Goal: Transaction & Acquisition: Purchase product/service

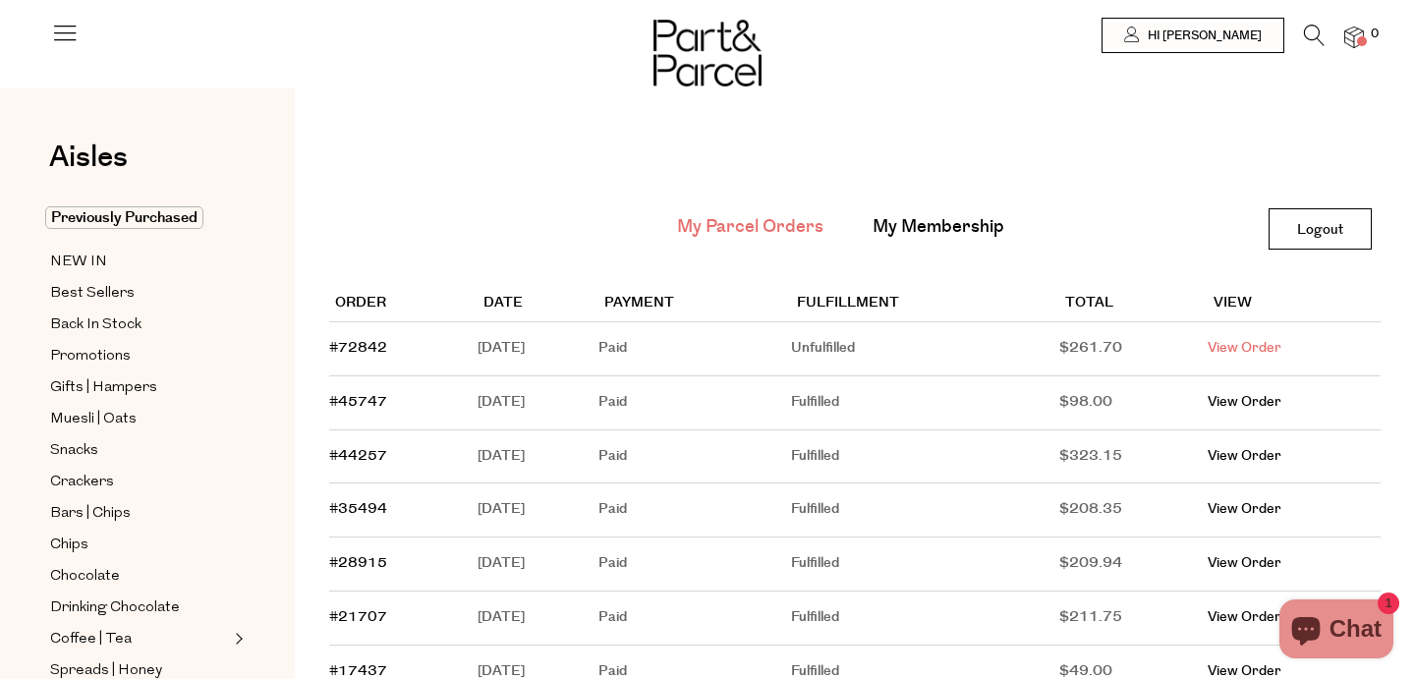
click at [1261, 347] on link "View Order" at bounding box center [1245, 348] width 74 height 20
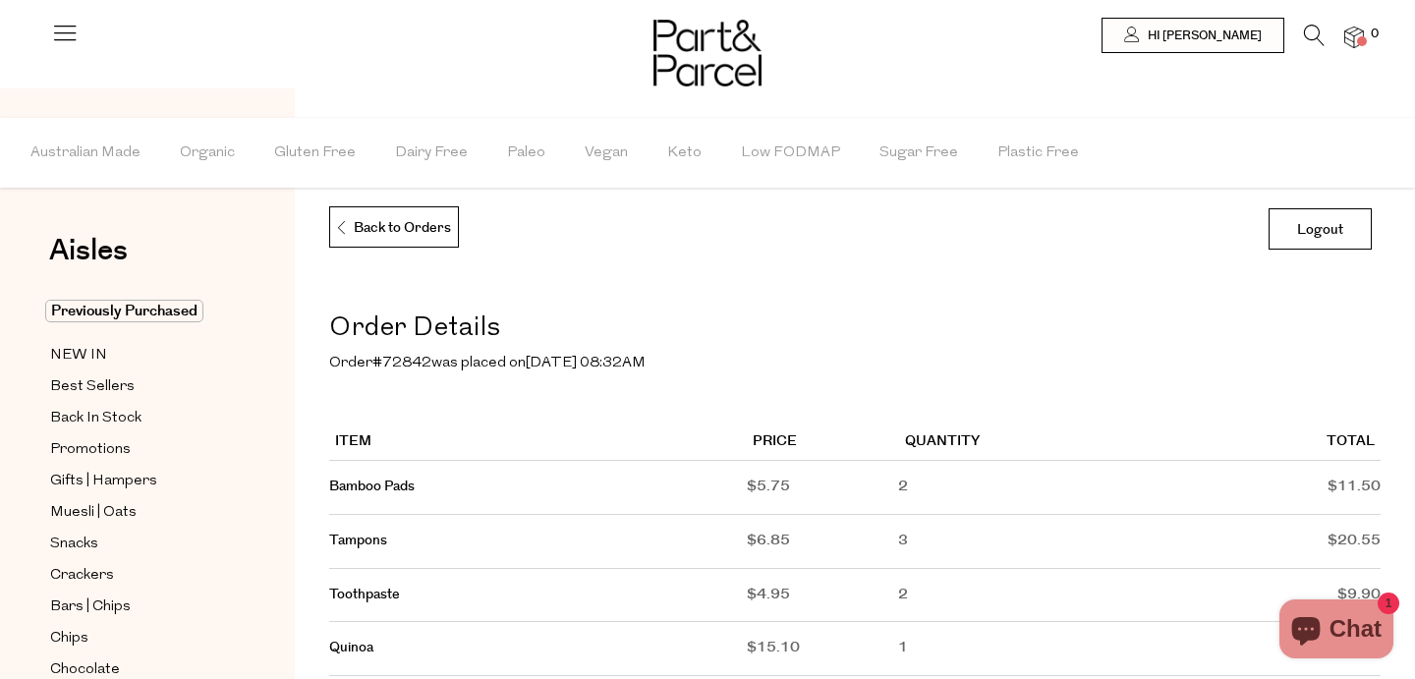
click at [1315, 34] on icon at bounding box center [1314, 36] width 21 height 22
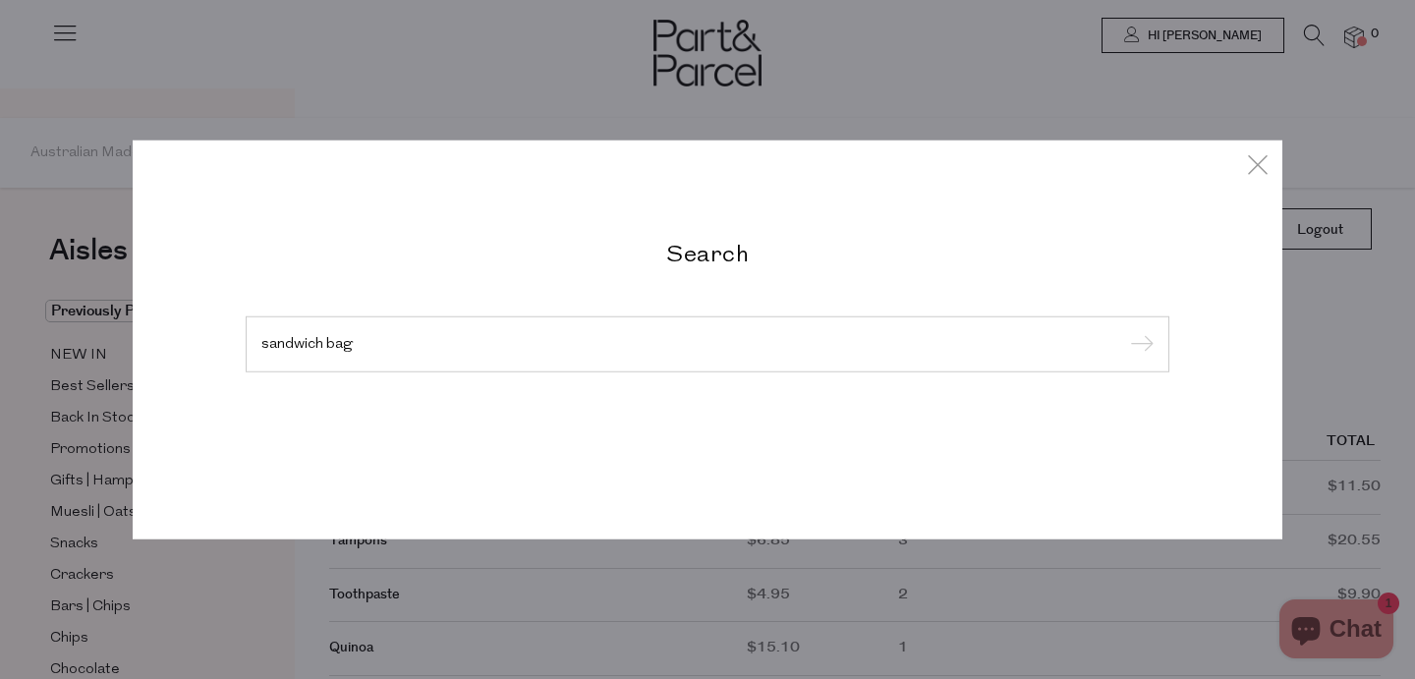
type input "sandwich bag"
click at [1124, 330] on input "submit" at bounding box center [1138, 344] width 29 height 29
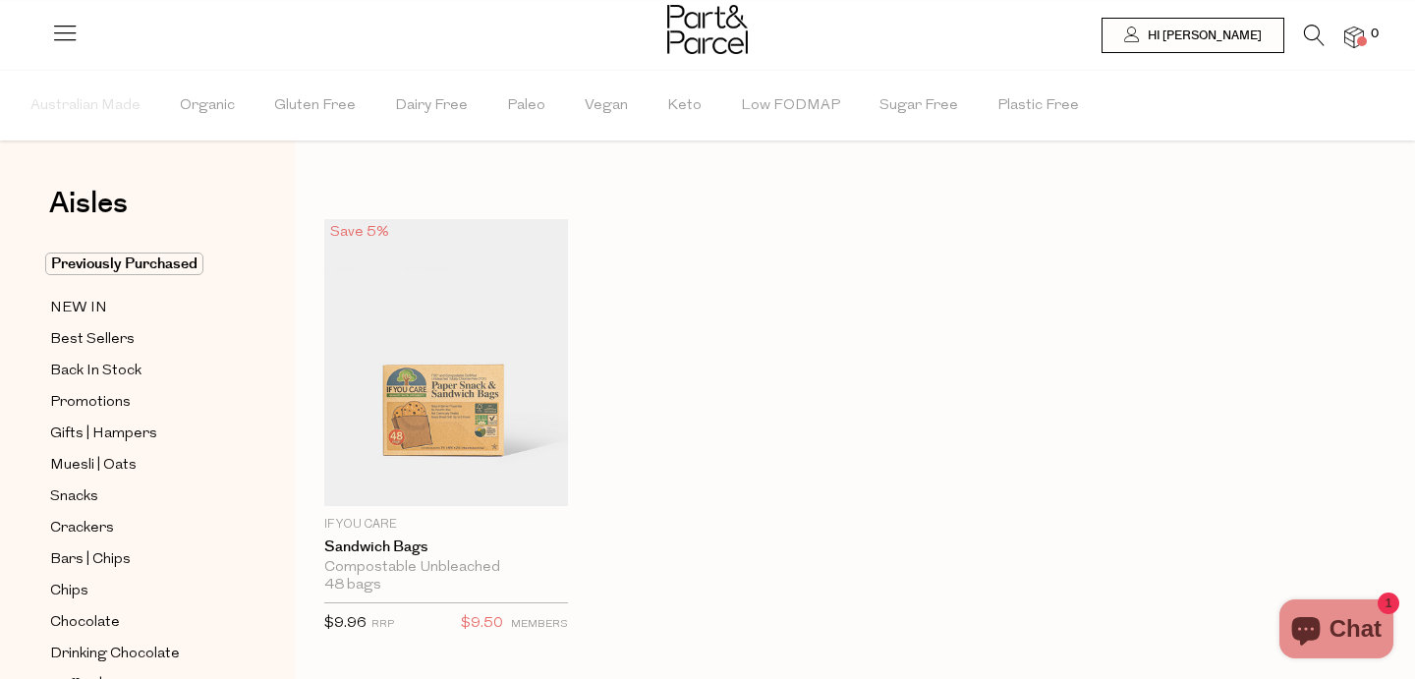
click at [1316, 27] on icon at bounding box center [1314, 36] width 21 height 22
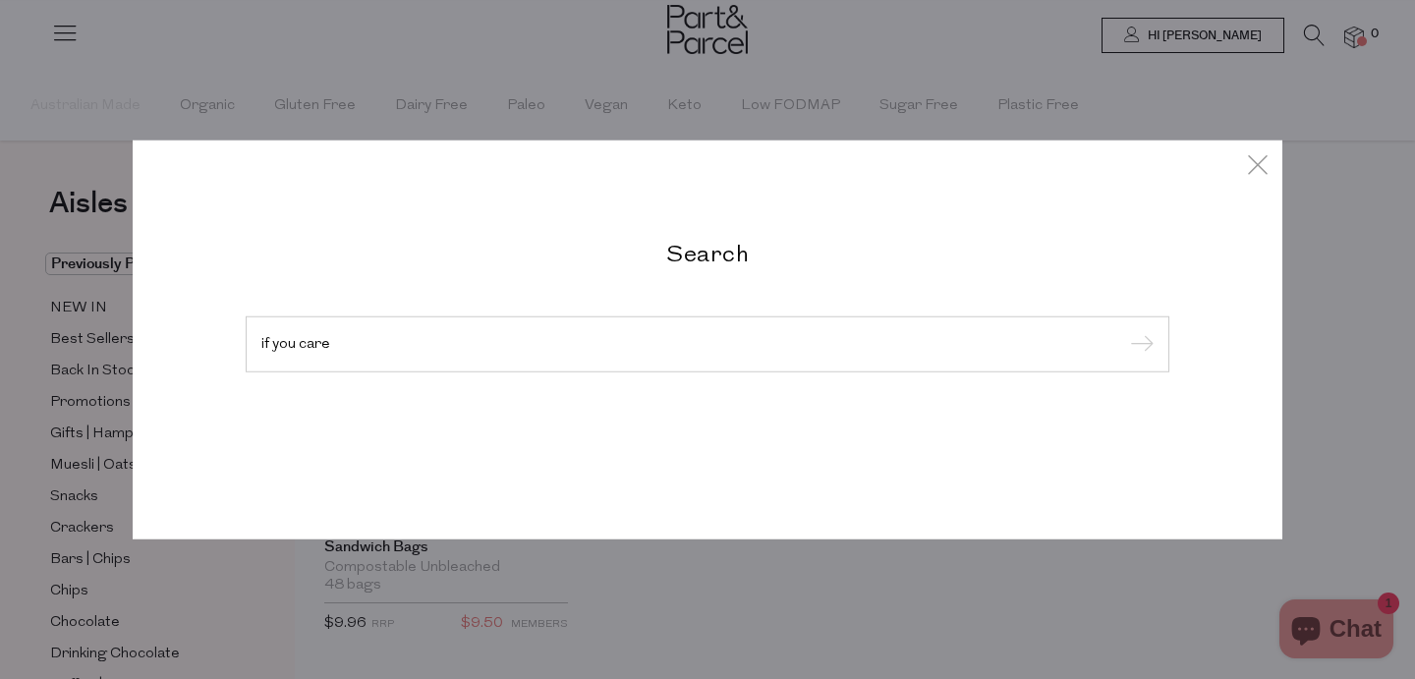
type input "if you care"
click at [1124, 330] on input "submit" at bounding box center [1138, 344] width 29 height 29
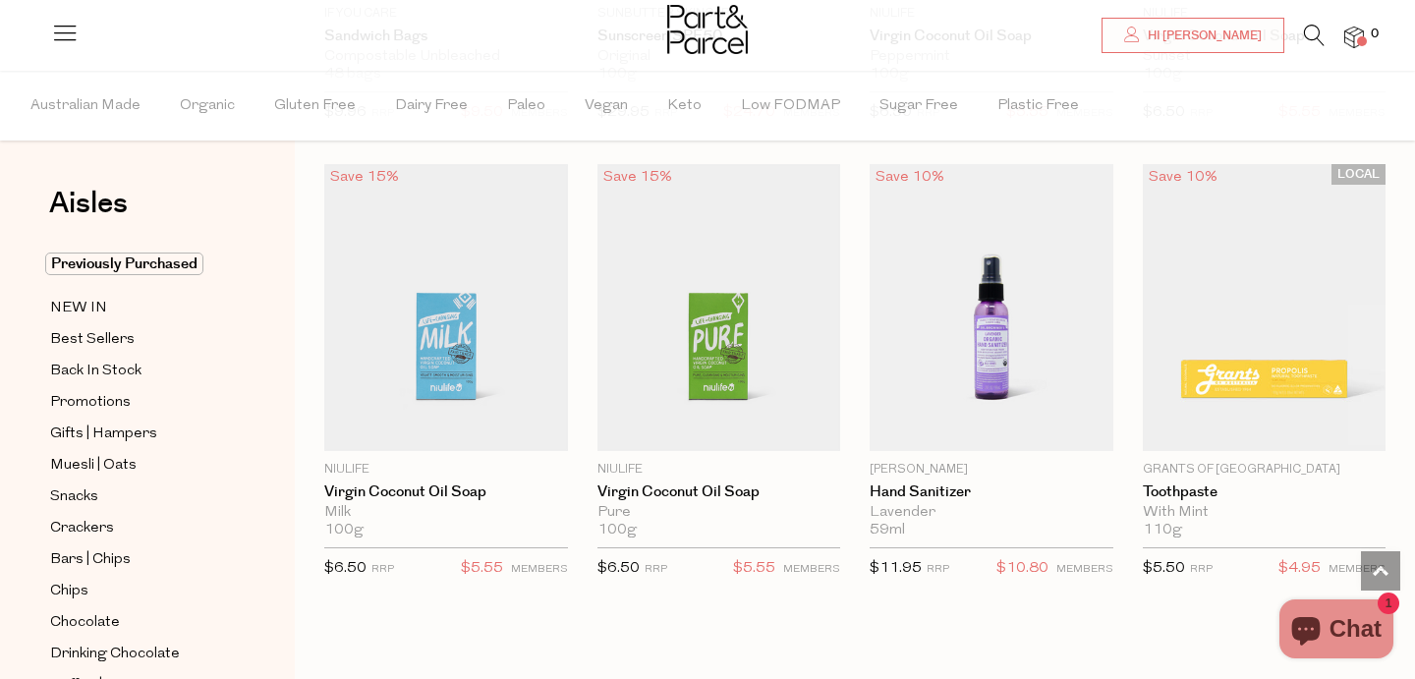
scroll to position [1994, 0]
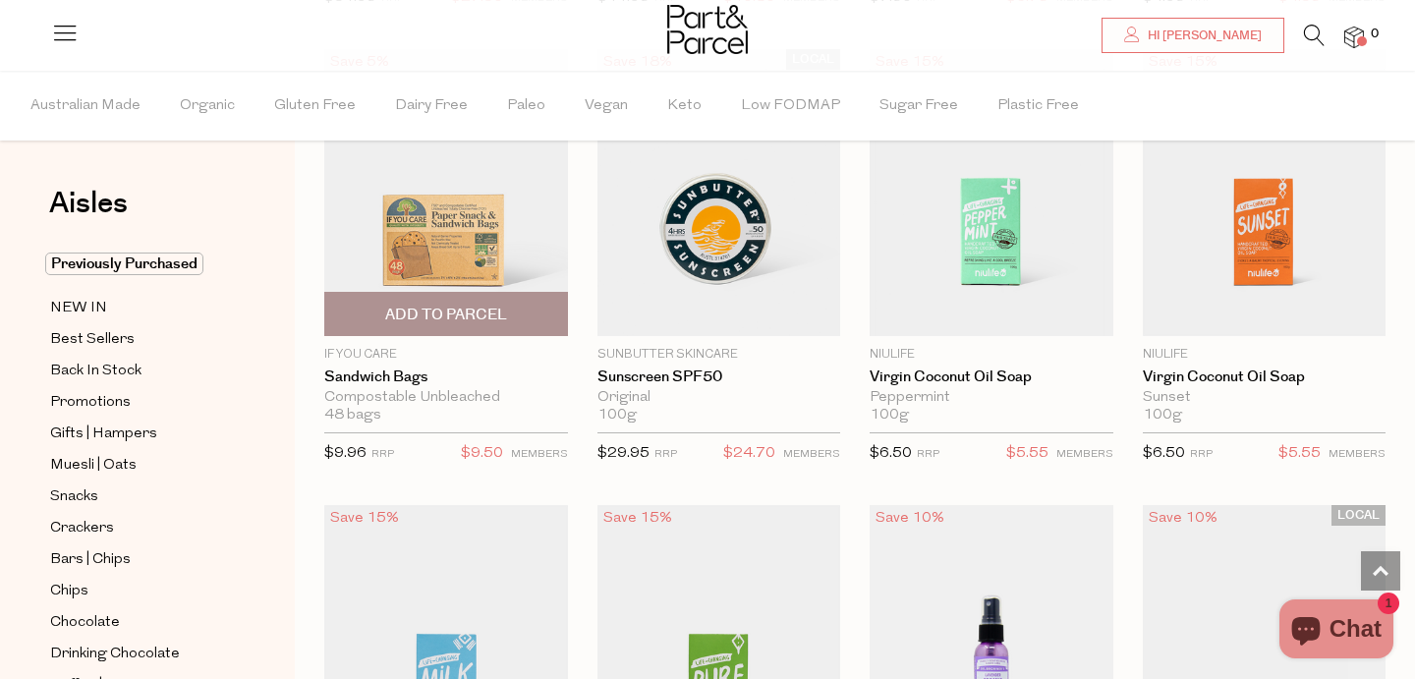
click at [455, 241] on img at bounding box center [446, 192] width 244 height 287
